Goal: Information Seeking & Learning: Stay updated

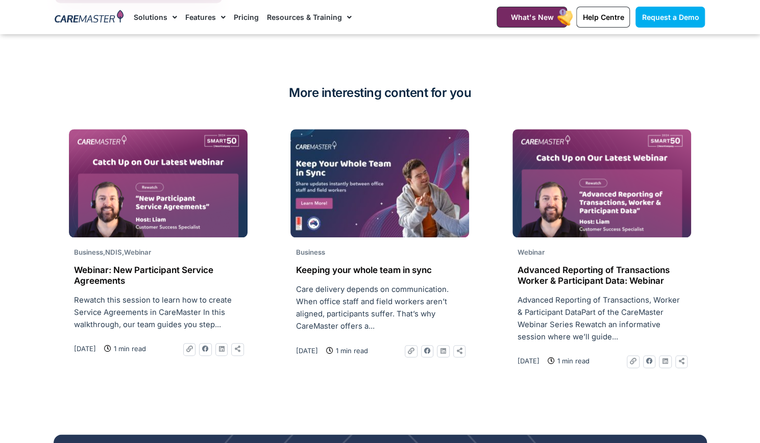
scroll to position [2911, 0]
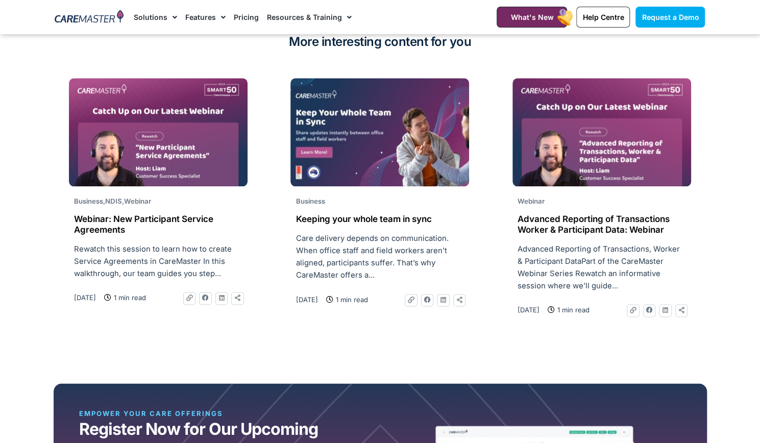
click at [396, 138] on img at bounding box center [380, 132] width 179 height 108
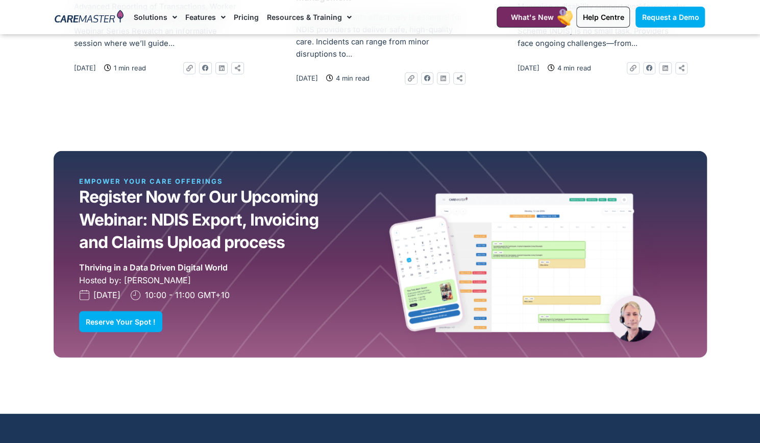
scroll to position [1481, 0]
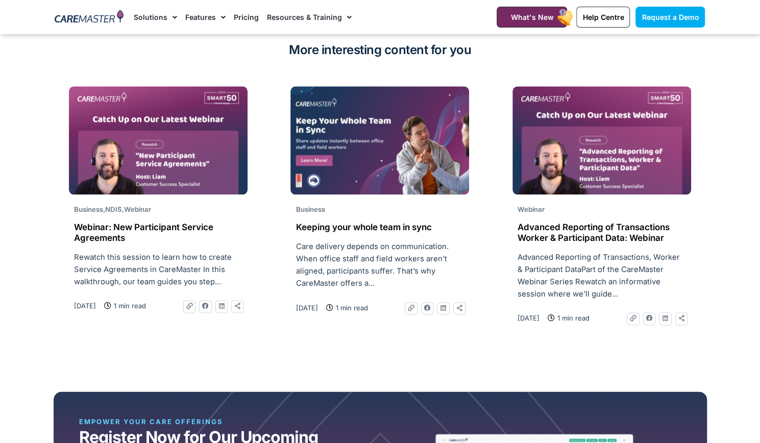
scroll to position [2911, 0]
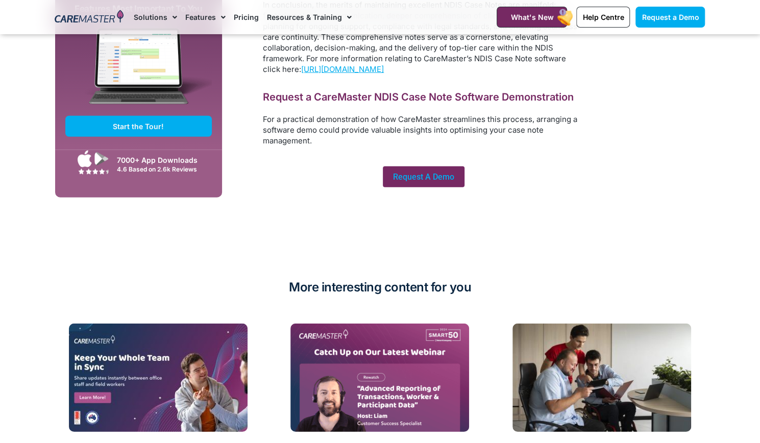
scroll to position [6179, 0]
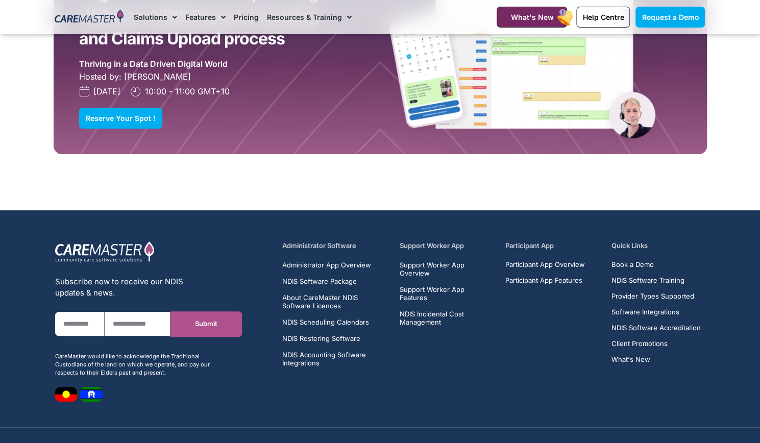
scroll to position [2349, 0]
